Goal: Information Seeking & Learning: Learn about a topic

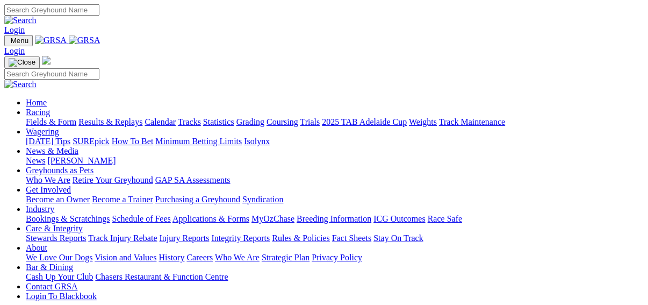
click at [103, 117] on link "Results & Replays" at bounding box center [110, 121] width 64 height 9
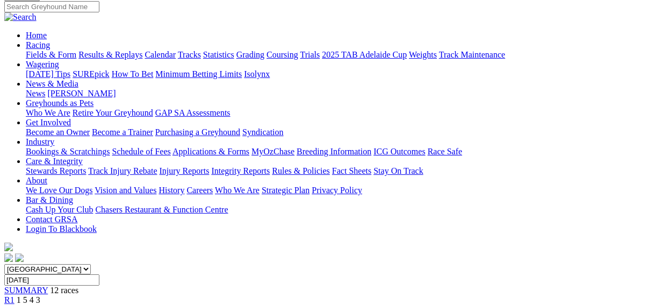
scroll to position [43, 0]
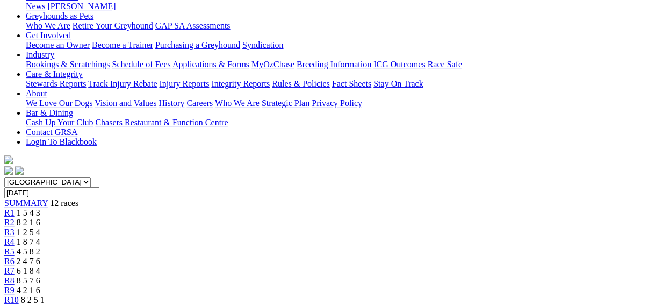
scroll to position [172, 0]
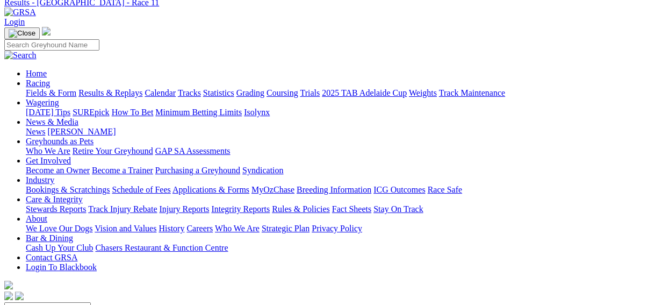
scroll to position [43, 0]
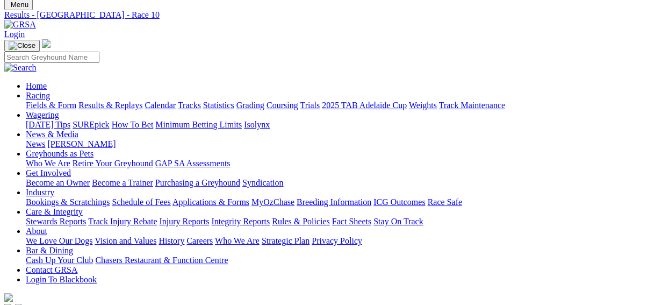
scroll to position [129, 0]
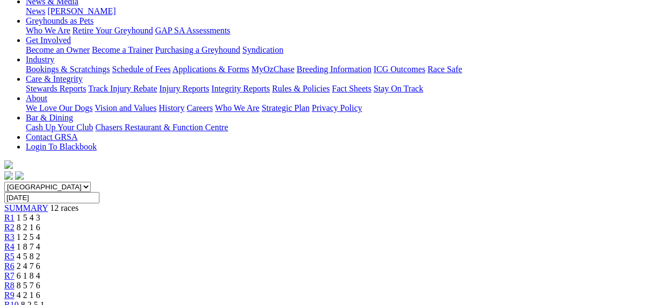
scroll to position [86, 0]
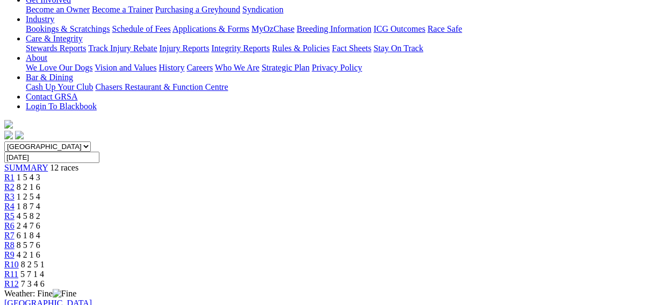
scroll to position [215, 0]
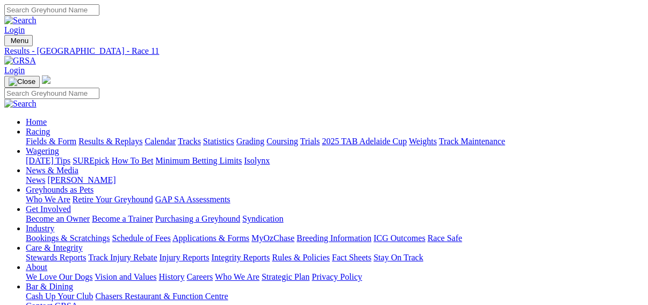
click at [28, 137] on link "Fields & Form" at bounding box center [51, 141] width 51 height 9
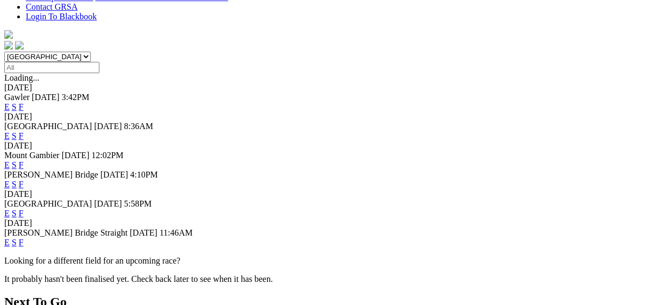
scroll to position [301, 0]
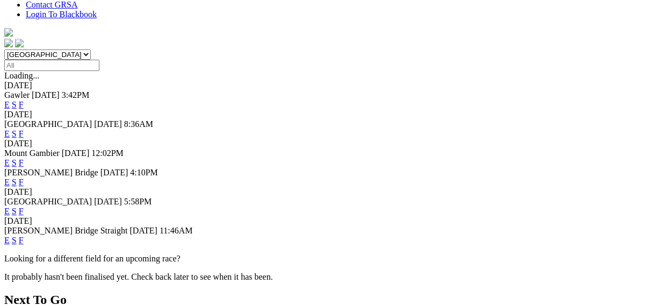
click at [10, 235] on link "E" at bounding box center [6, 239] width 5 height 9
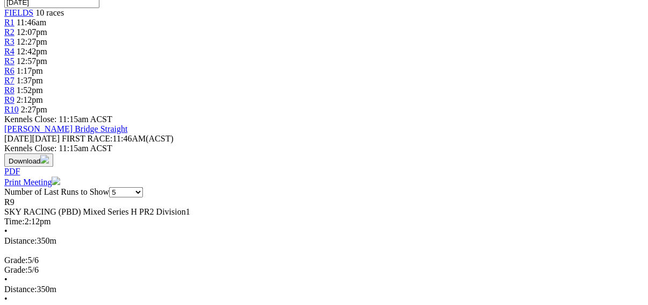
scroll to position [387, 0]
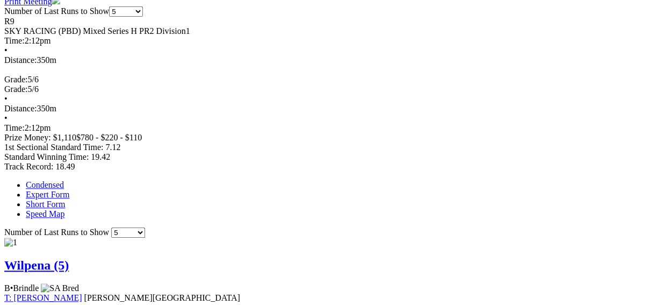
scroll to position [559, 0]
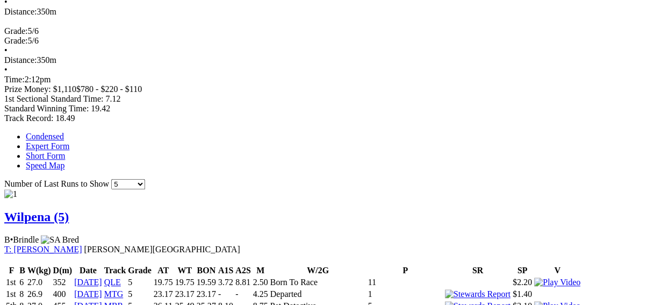
scroll to position [602, 0]
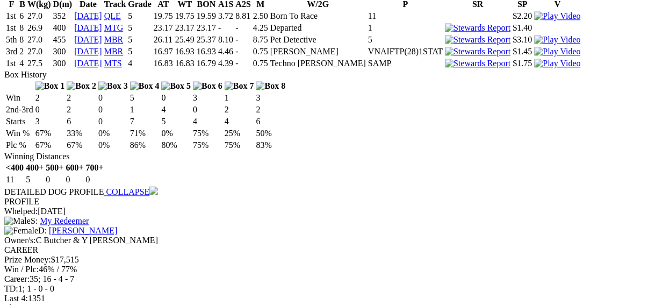
scroll to position [860, 0]
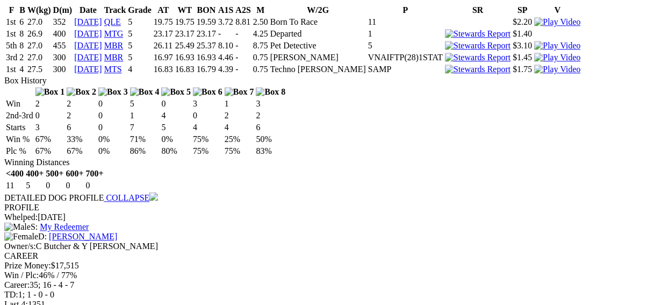
scroll to position [817, 0]
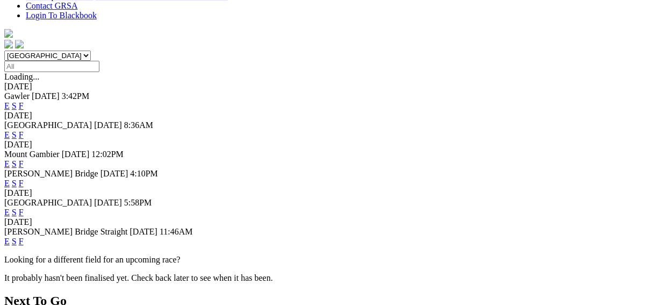
scroll to position [301, 0]
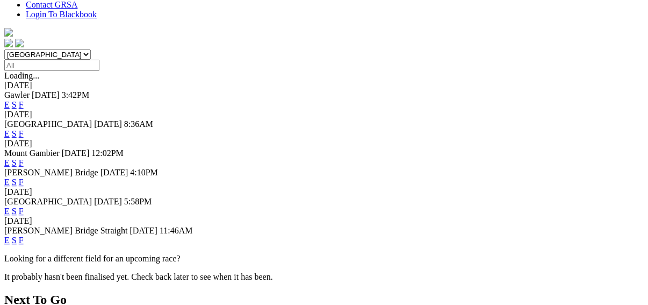
click at [24, 235] on link "F" at bounding box center [21, 239] width 5 height 9
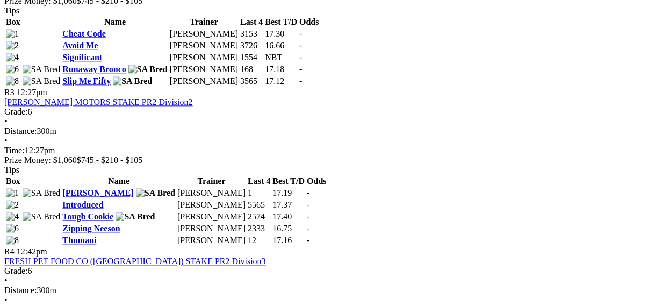
scroll to position [516, 0]
